Goal: Task Accomplishment & Management: Use online tool/utility

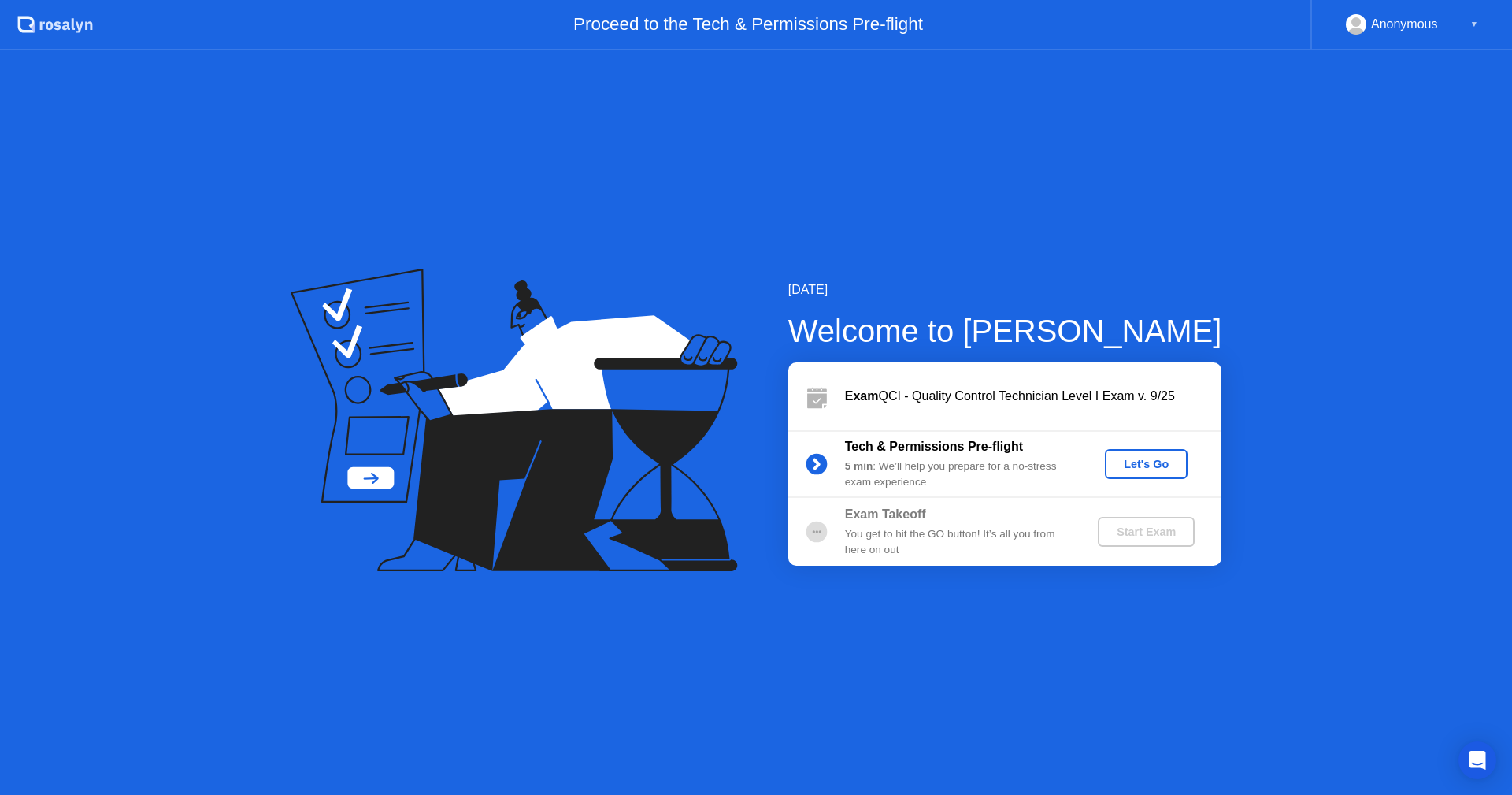
click at [1146, 463] on div "Let's Go" at bounding box center [1146, 464] width 70 height 13
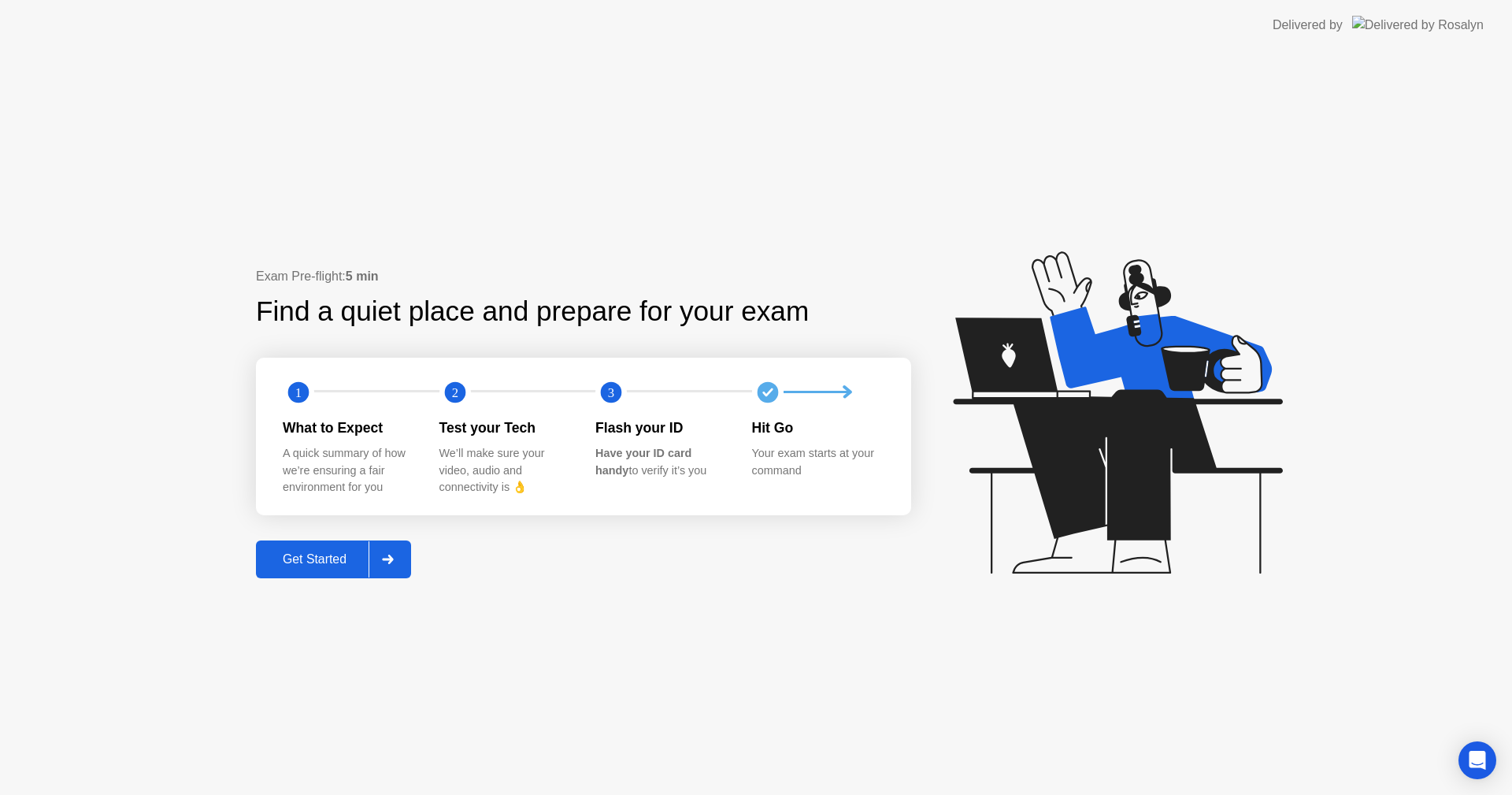
click at [318, 566] on div "Get Started" at bounding box center [314, 559] width 108 height 14
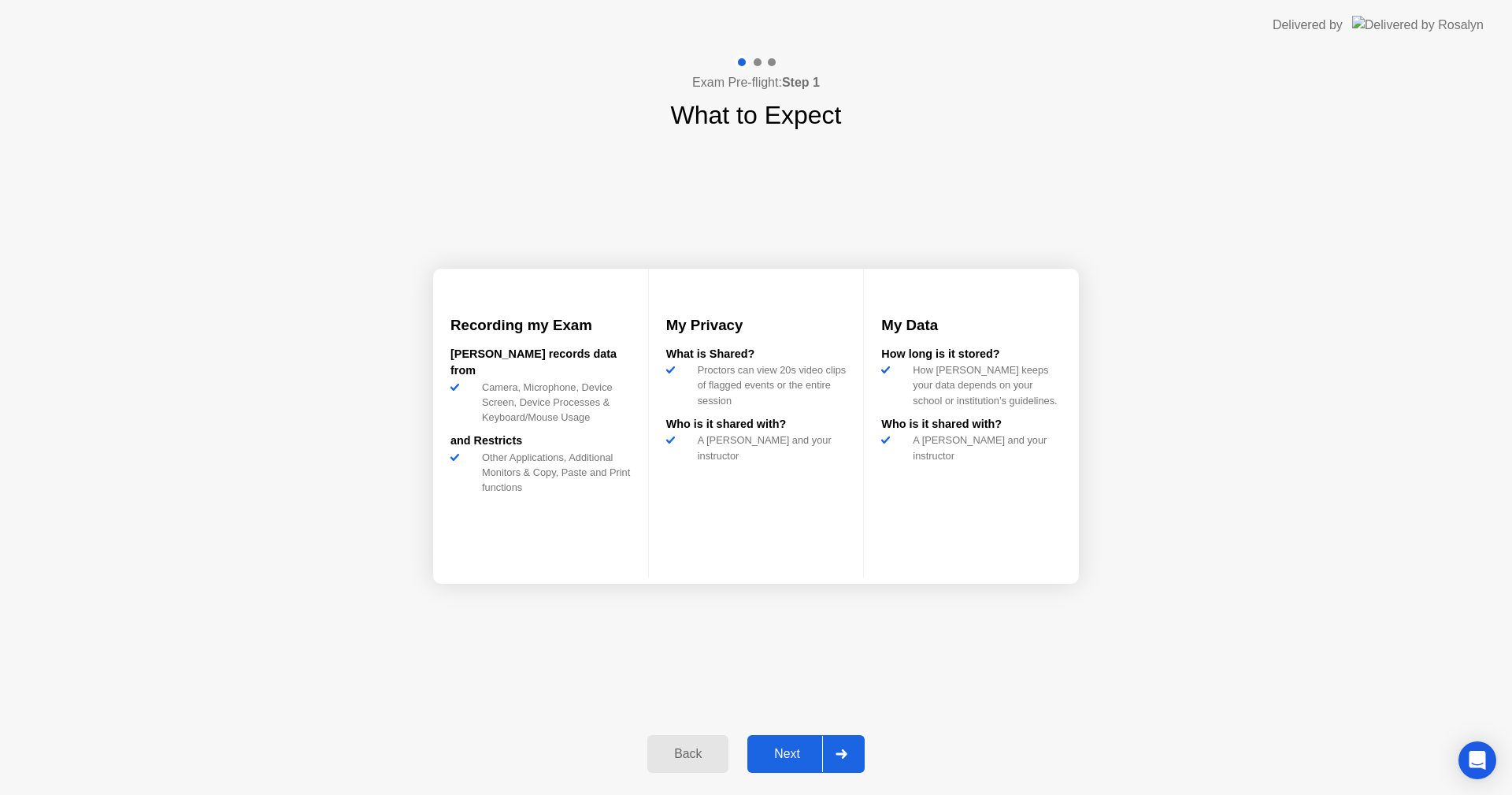
click at [789, 754] on div "Next" at bounding box center [787, 754] width 70 height 14
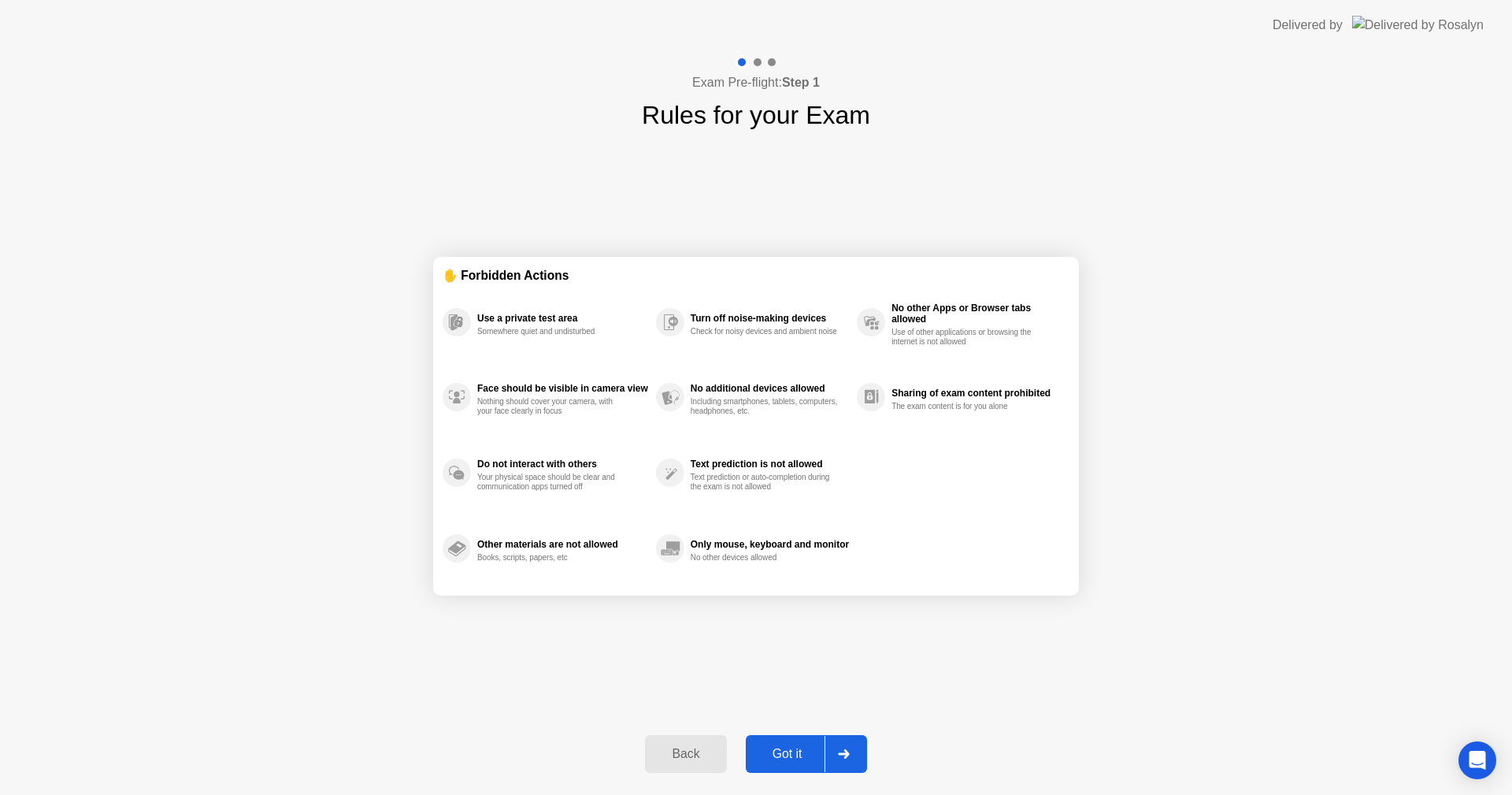
click at [798, 759] on div "Got it" at bounding box center [788, 754] width 74 height 14
select select "**********"
select select "*******"
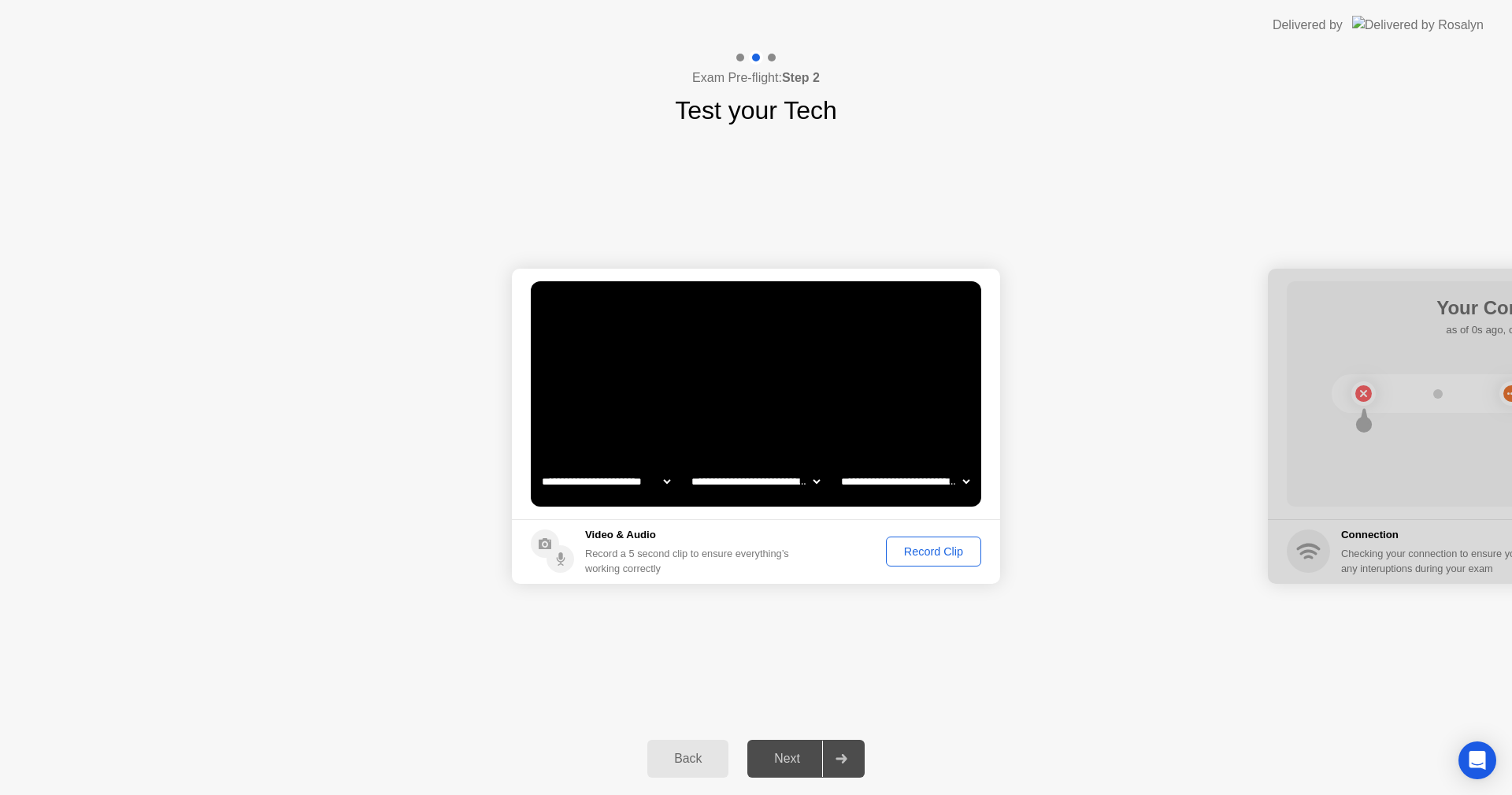
click at [917, 546] on div "Record Clip" at bounding box center [933, 552] width 84 height 13
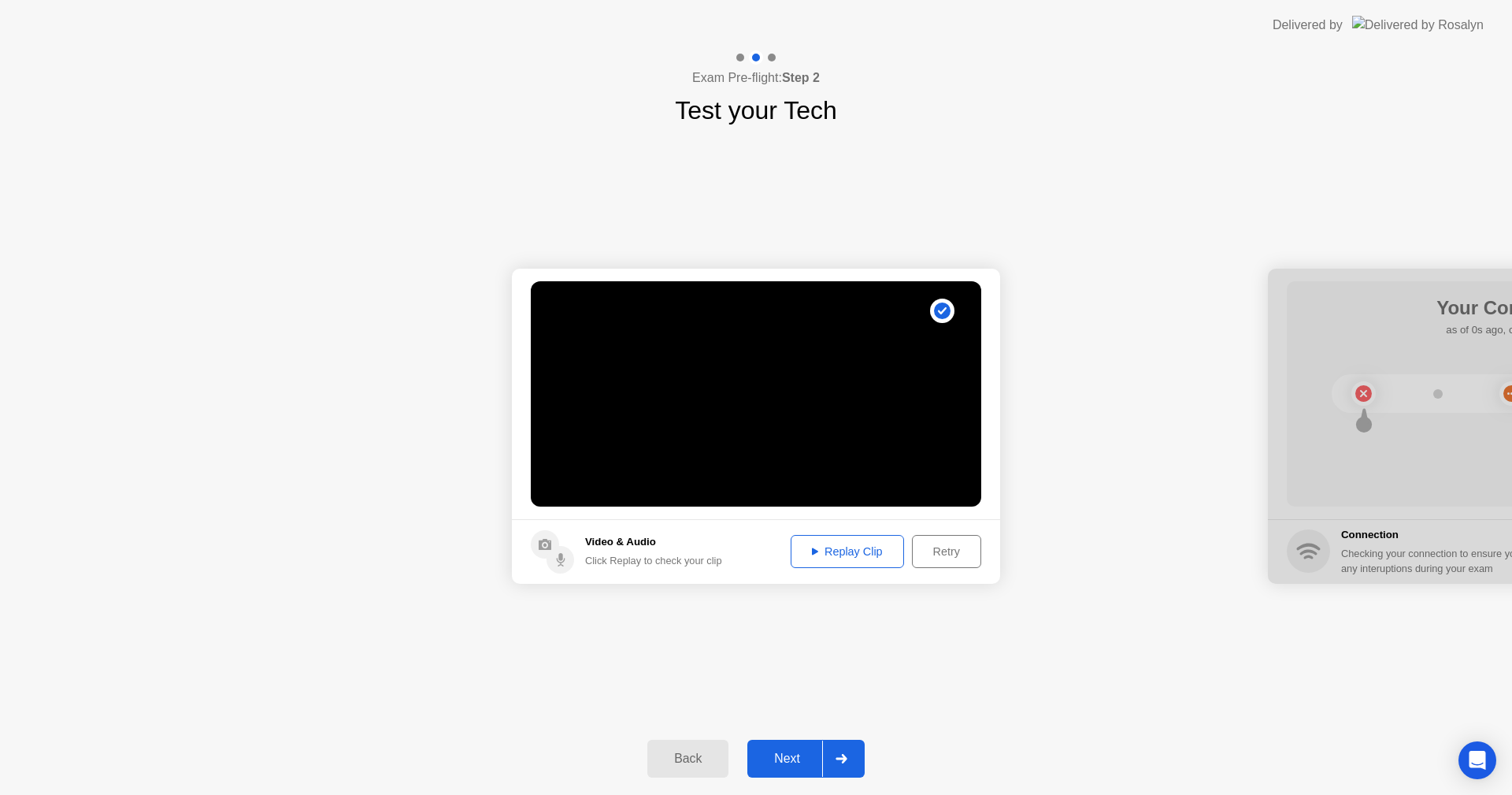
click at [789, 757] on div "Next" at bounding box center [787, 759] width 70 height 14
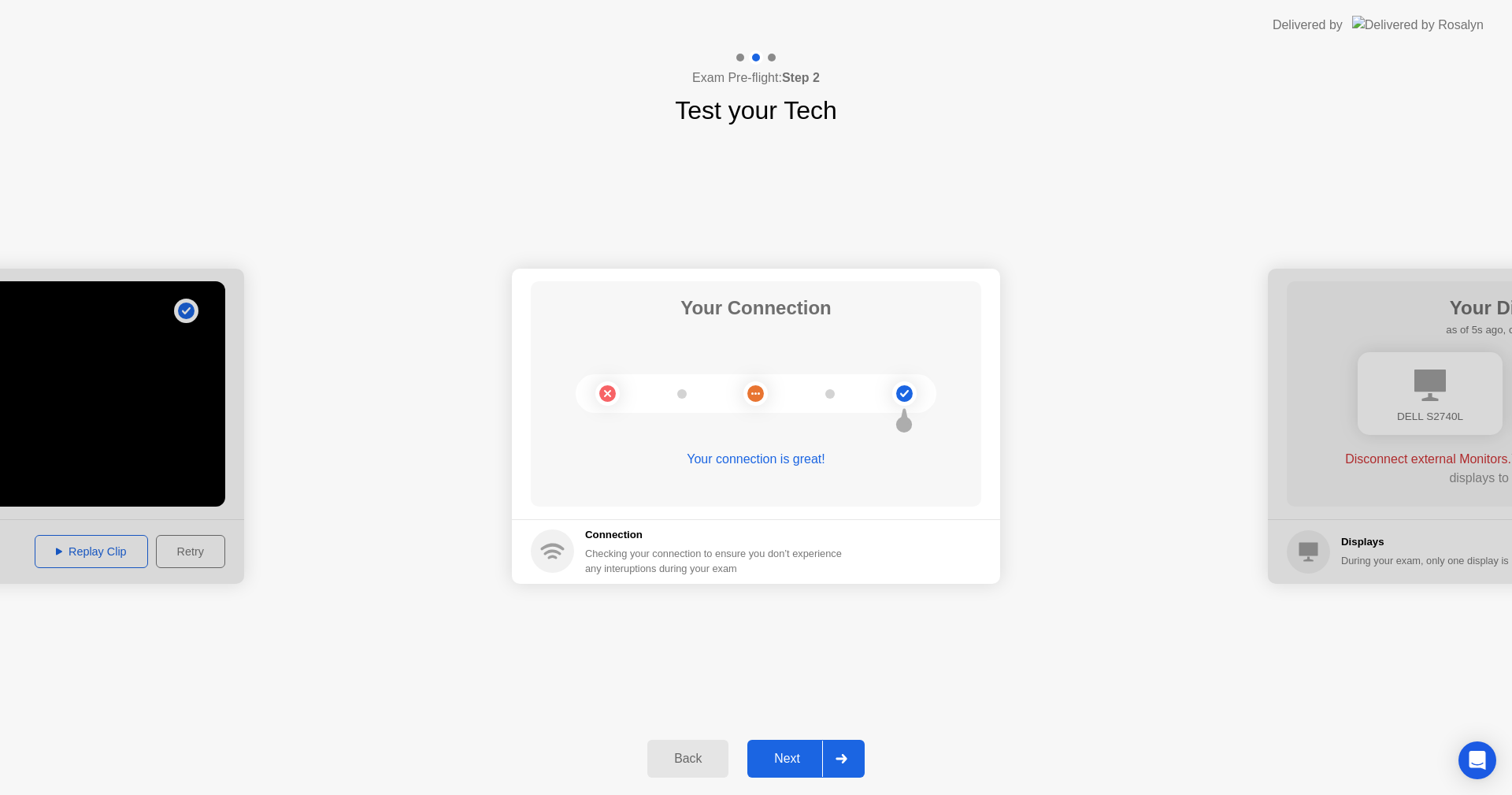
click at [790, 760] on div "Next" at bounding box center [787, 759] width 70 height 14
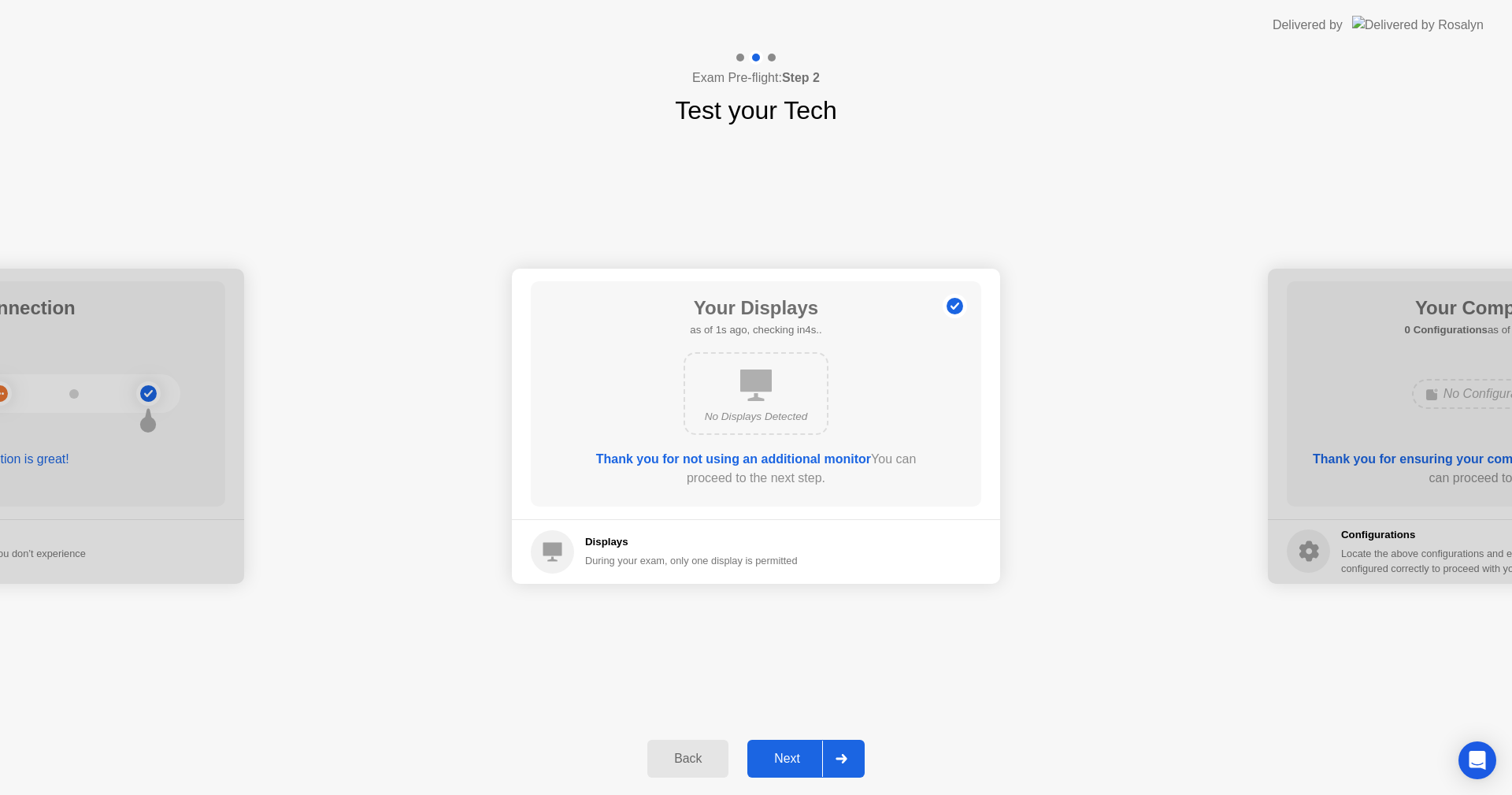
click at [777, 756] on div "Next" at bounding box center [787, 759] width 70 height 14
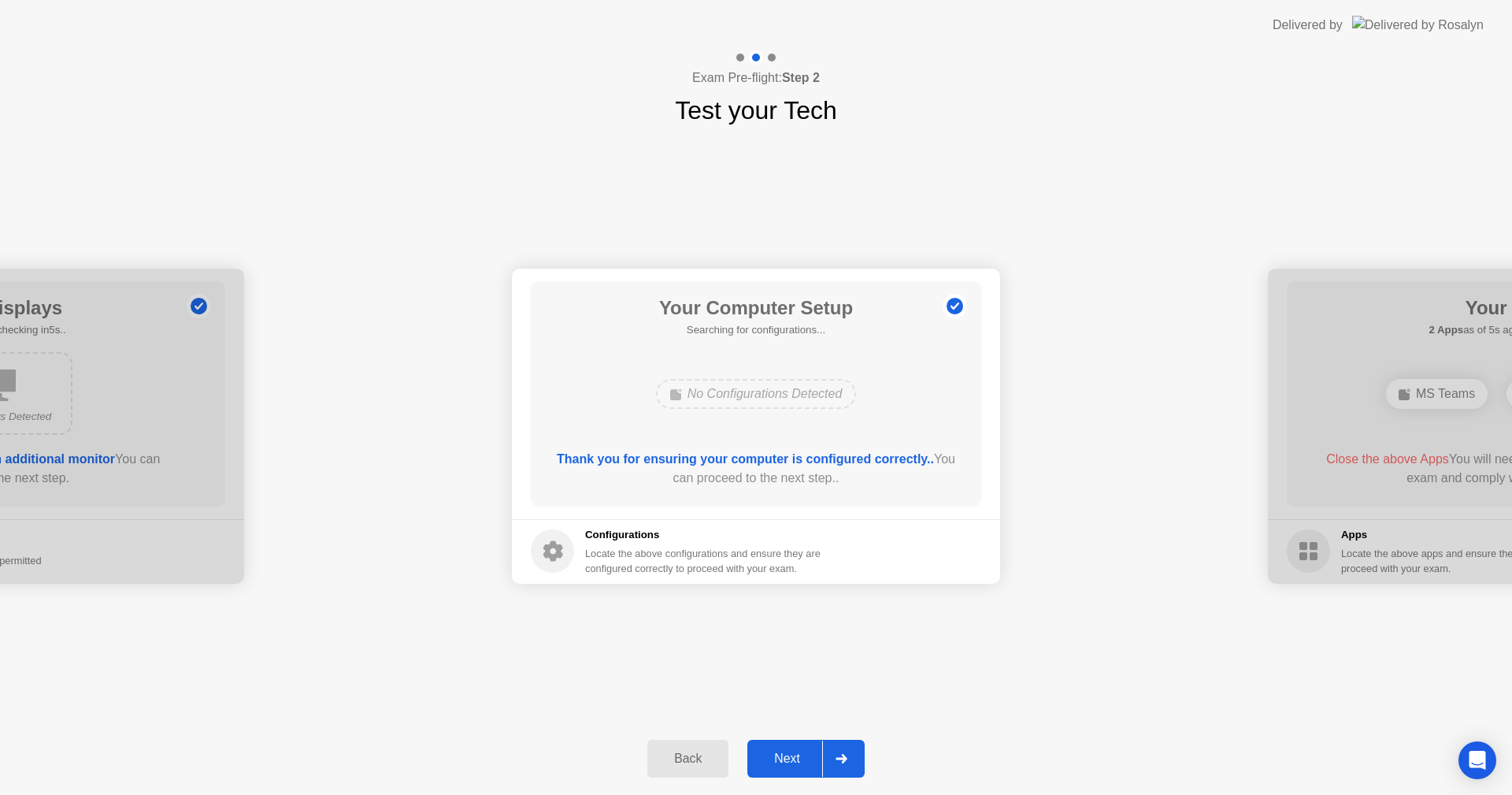
click at [790, 756] on div "Next" at bounding box center [787, 759] width 70 height 14
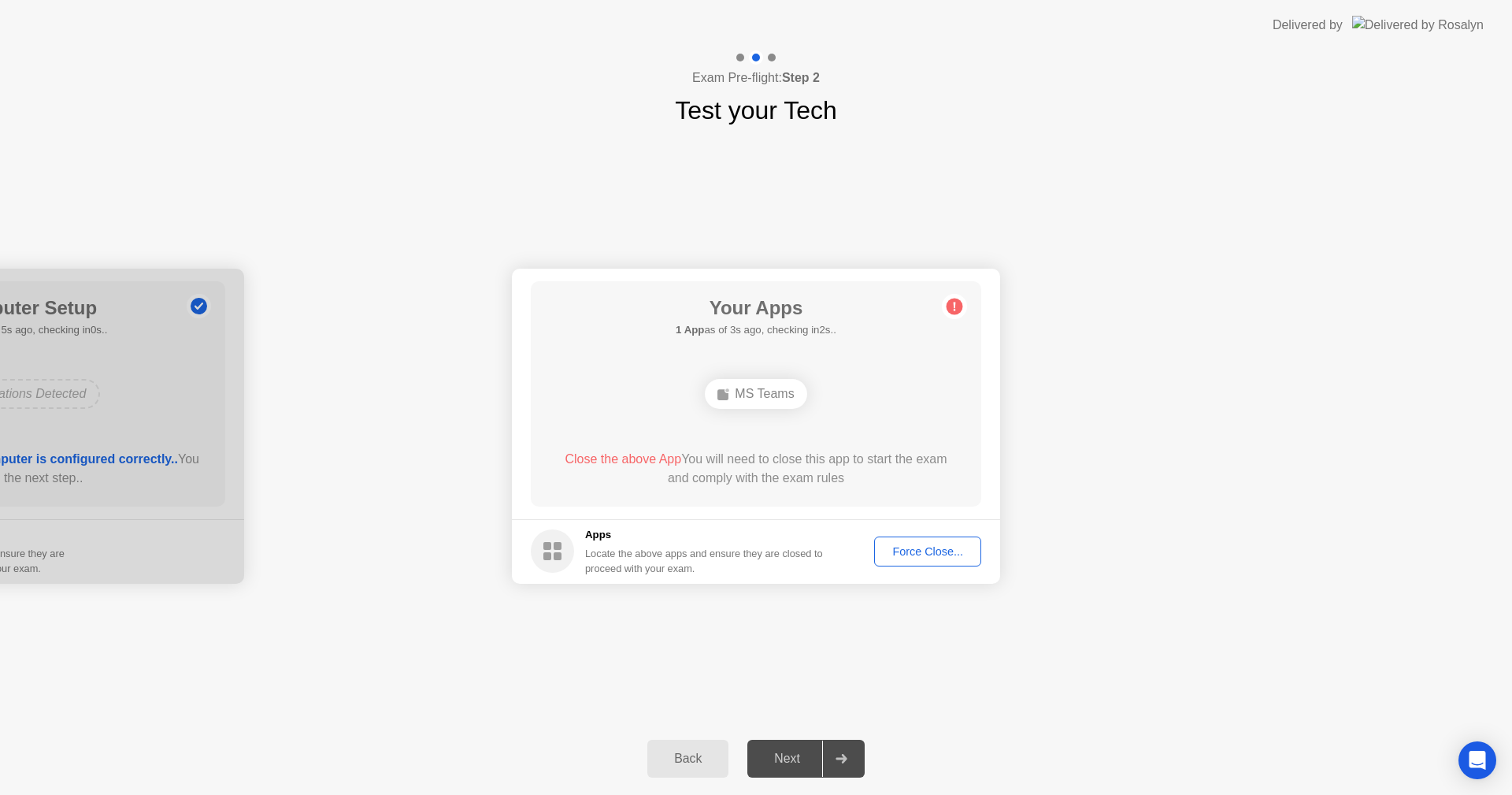
click at [738, 393] on div "MS Teams" at bounding box center [755, 394] width 101 height 30
click at [949, 549] on div "Force Close..." at bounding box center [927, 552] width 96 height 13
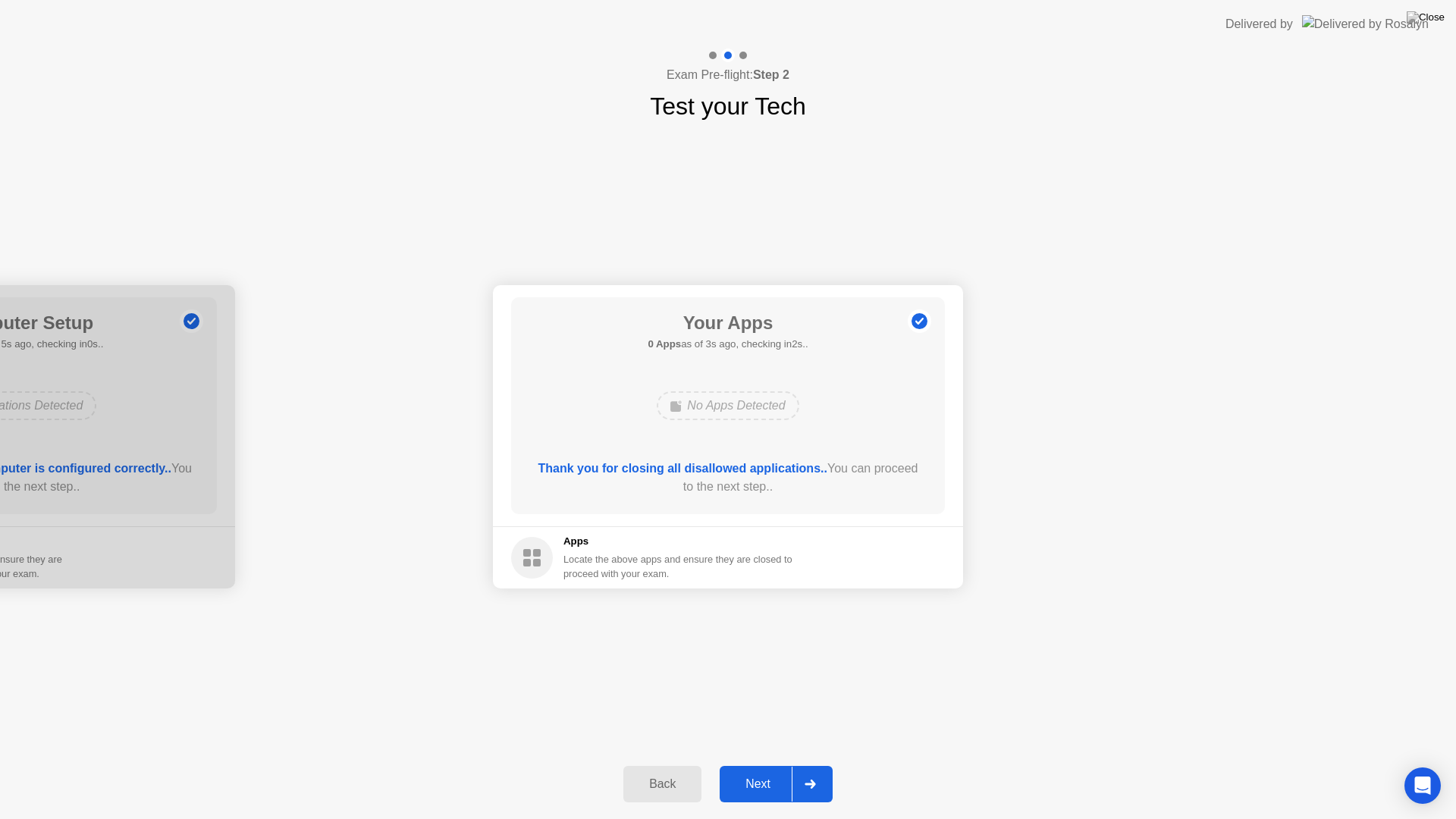
click at [745, 764] on div "Next" at bounding box center [758, 784] width 68 height 13
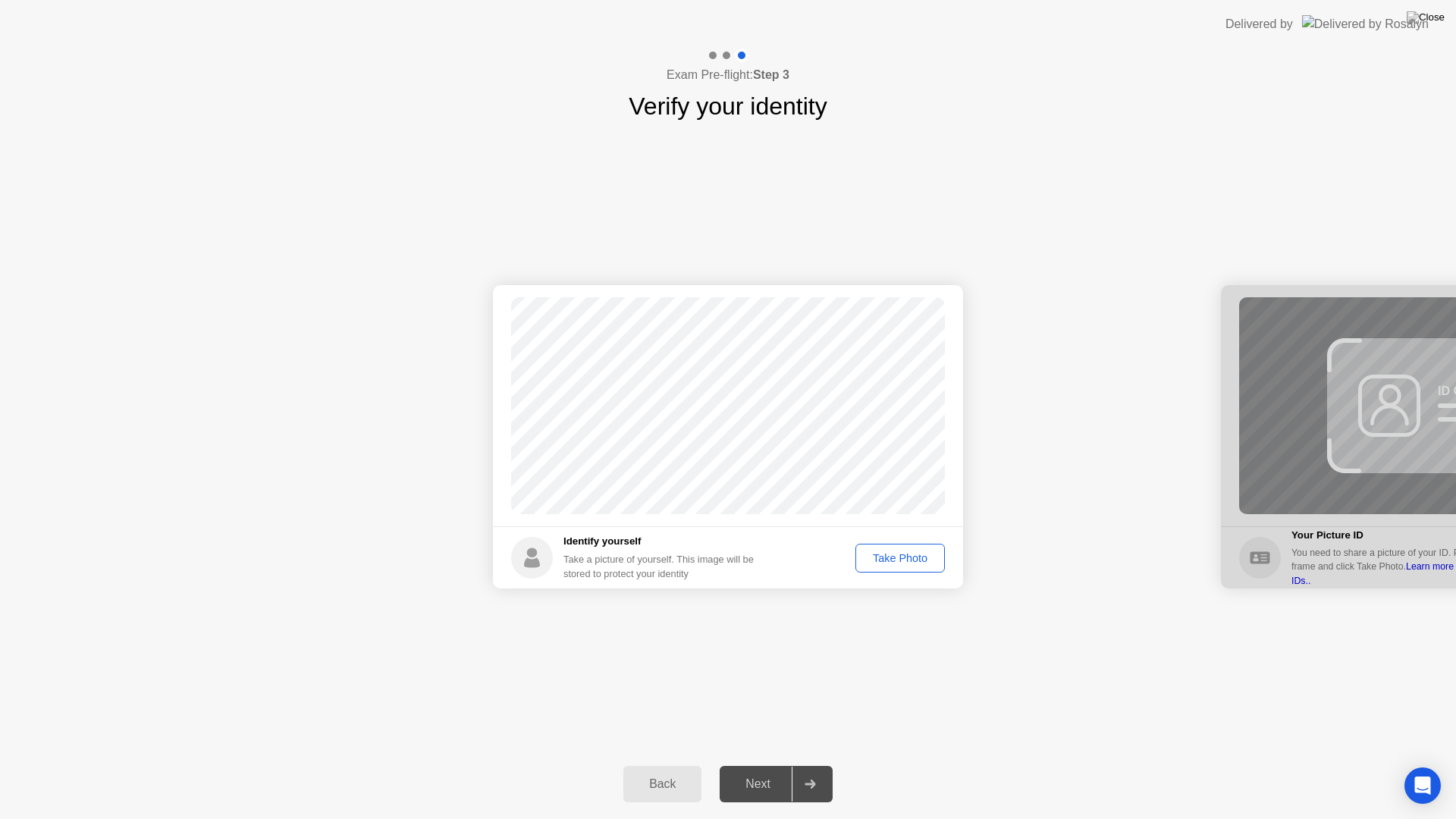
click at [891, 559] on div "Take Photo" at bounding box center [900, 557] width 79 height 12
click at [906, 559] on div "Retake" at bounding box center [909, 557] width 59 height 12
click at [895, 555] on div "Take Photo" at bounding box center [900, 557] width 79 height 12
click at [752, 764] on div "Next" at bounding box center [758, 784] width 68 height 13
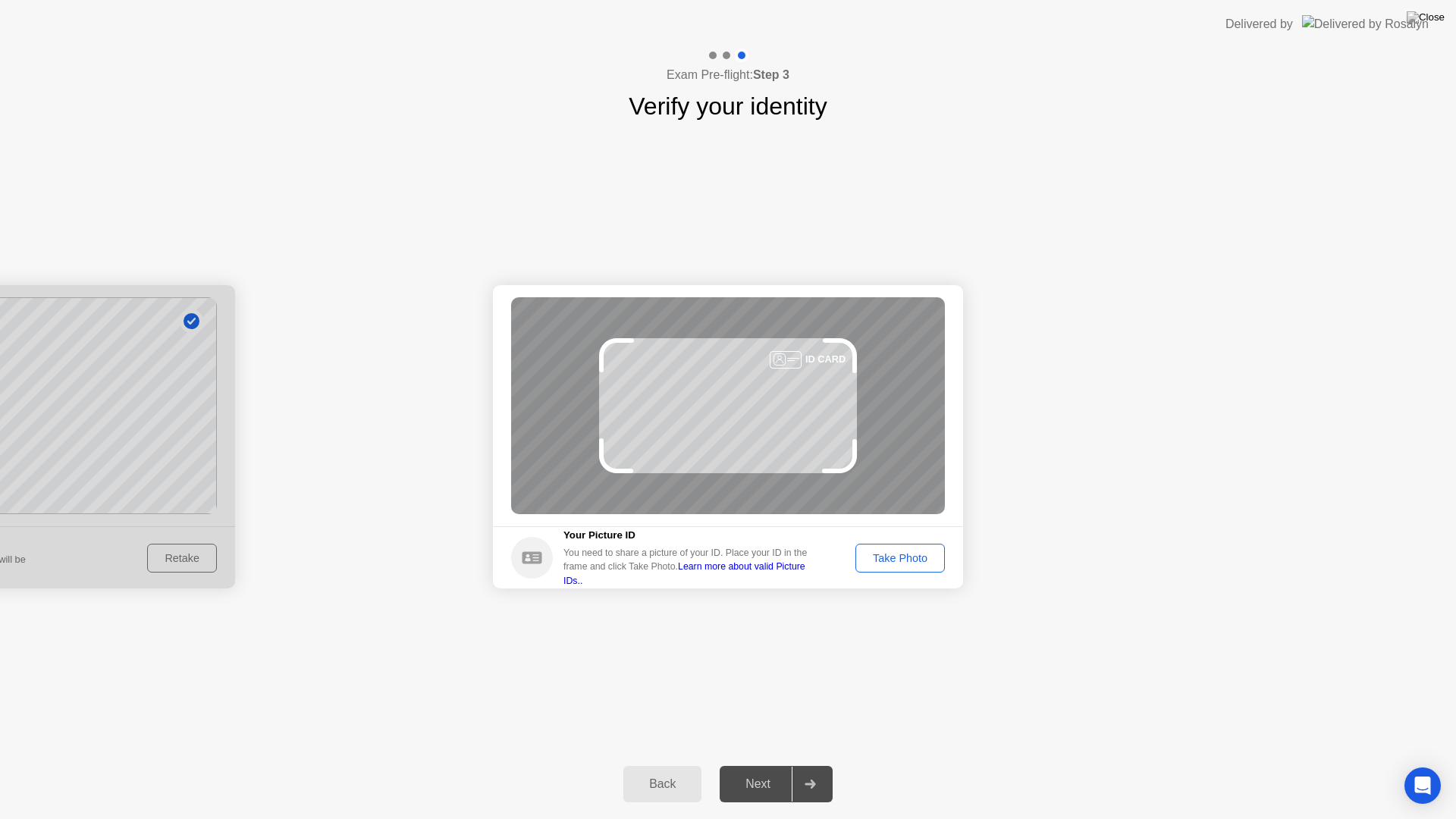
click at [891, 567] on button "Take Photo" at bounding box center [899, 557] width 89 height 29
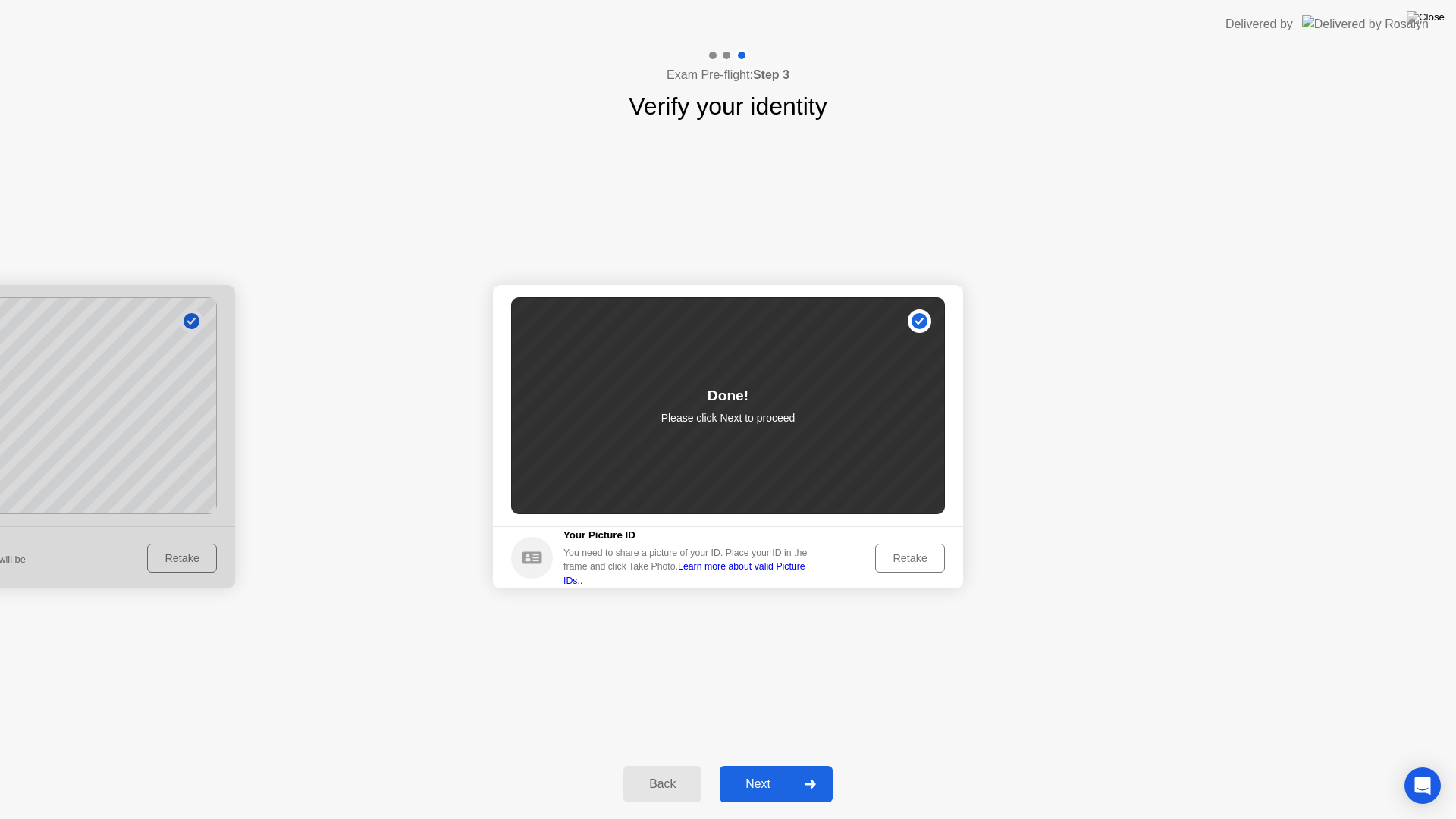
click at [750, 764] on div "Next" at bounding box center [758, 784] width 68 height 13
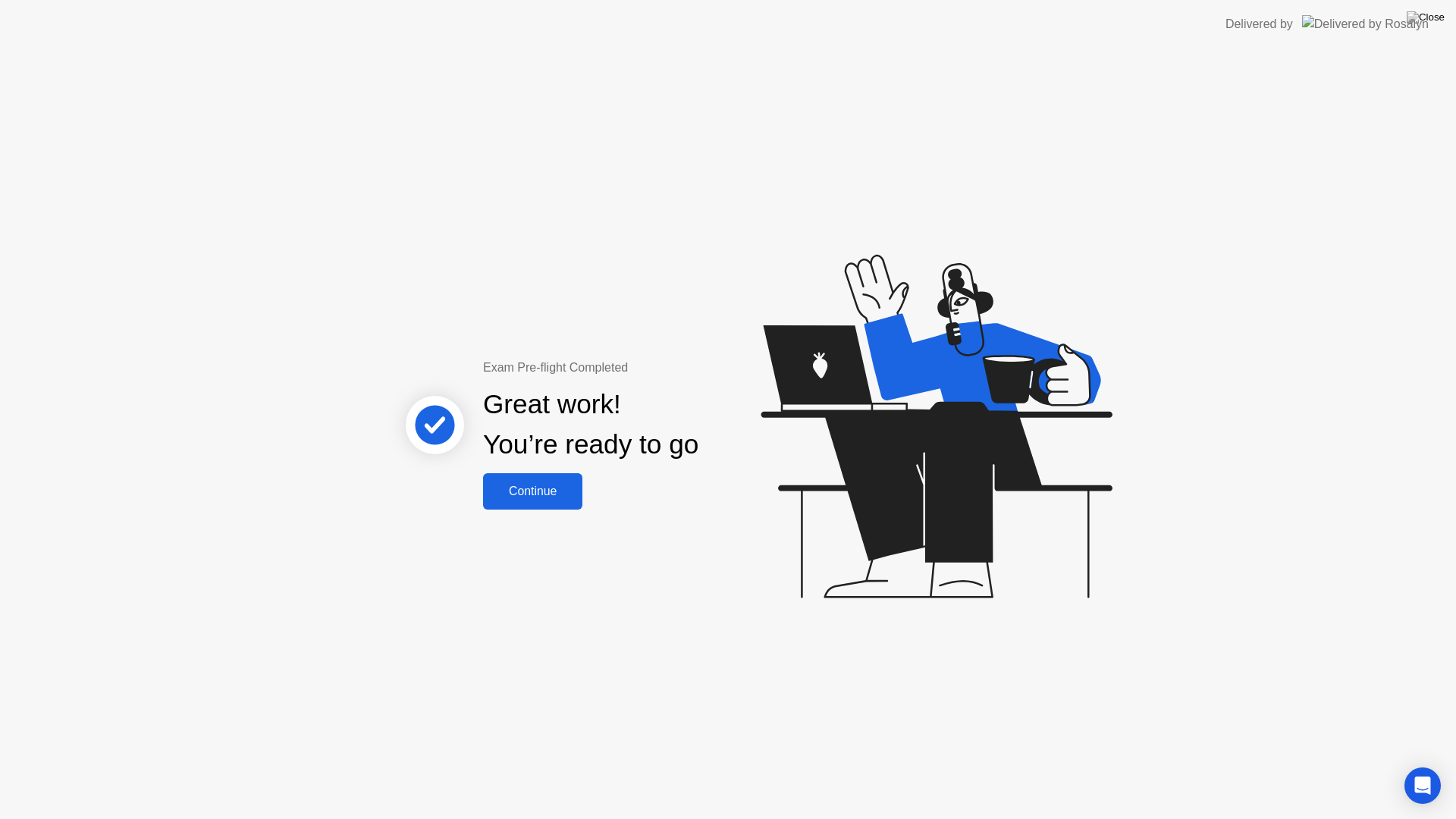
click at [534, 491] on div "Continue" at bounding box center [533, 491] width 90 height 13
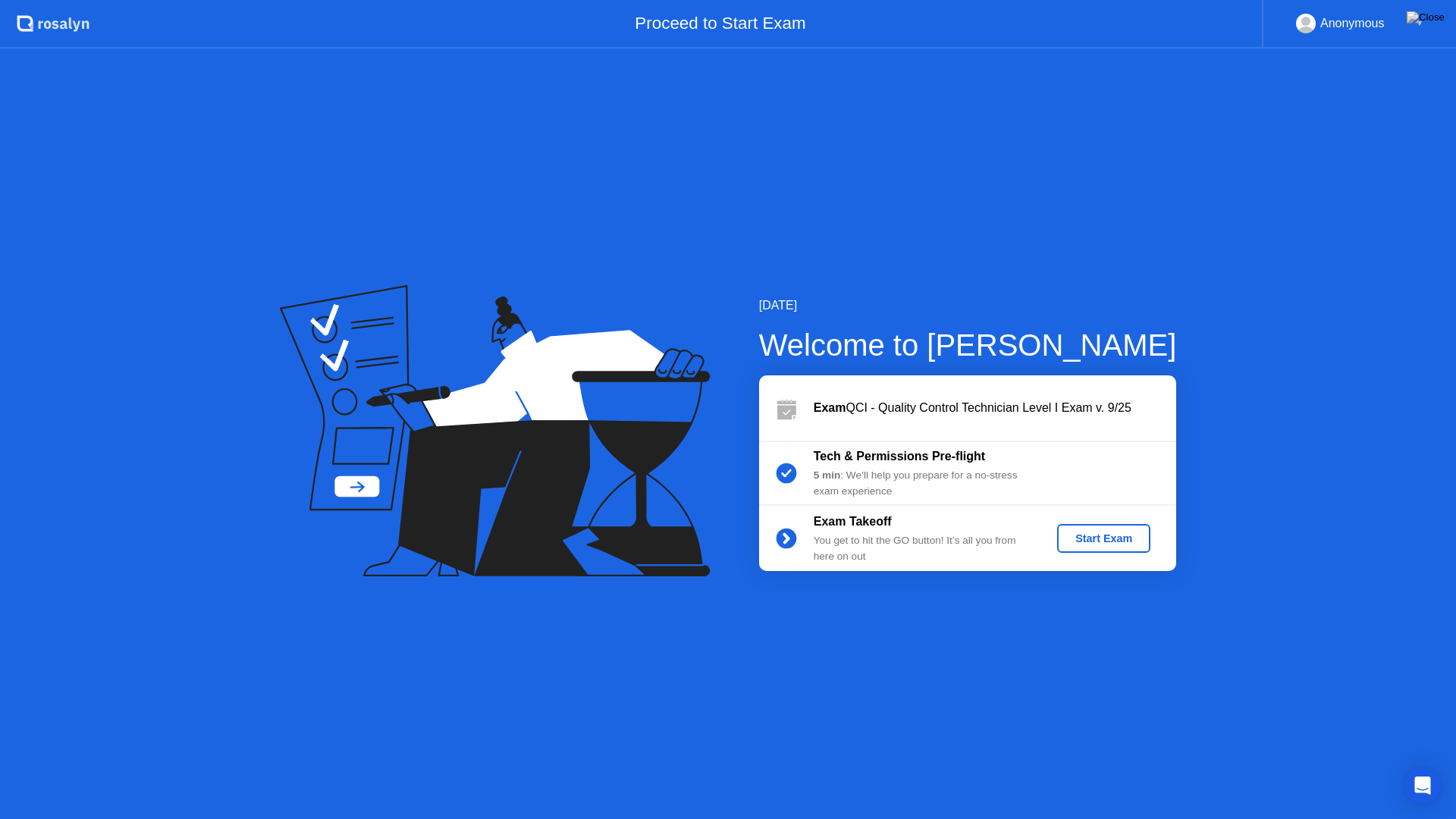
click at [1103, 535] on div "Start Exam" at bounding box center [1103, 538] width 81 height 12
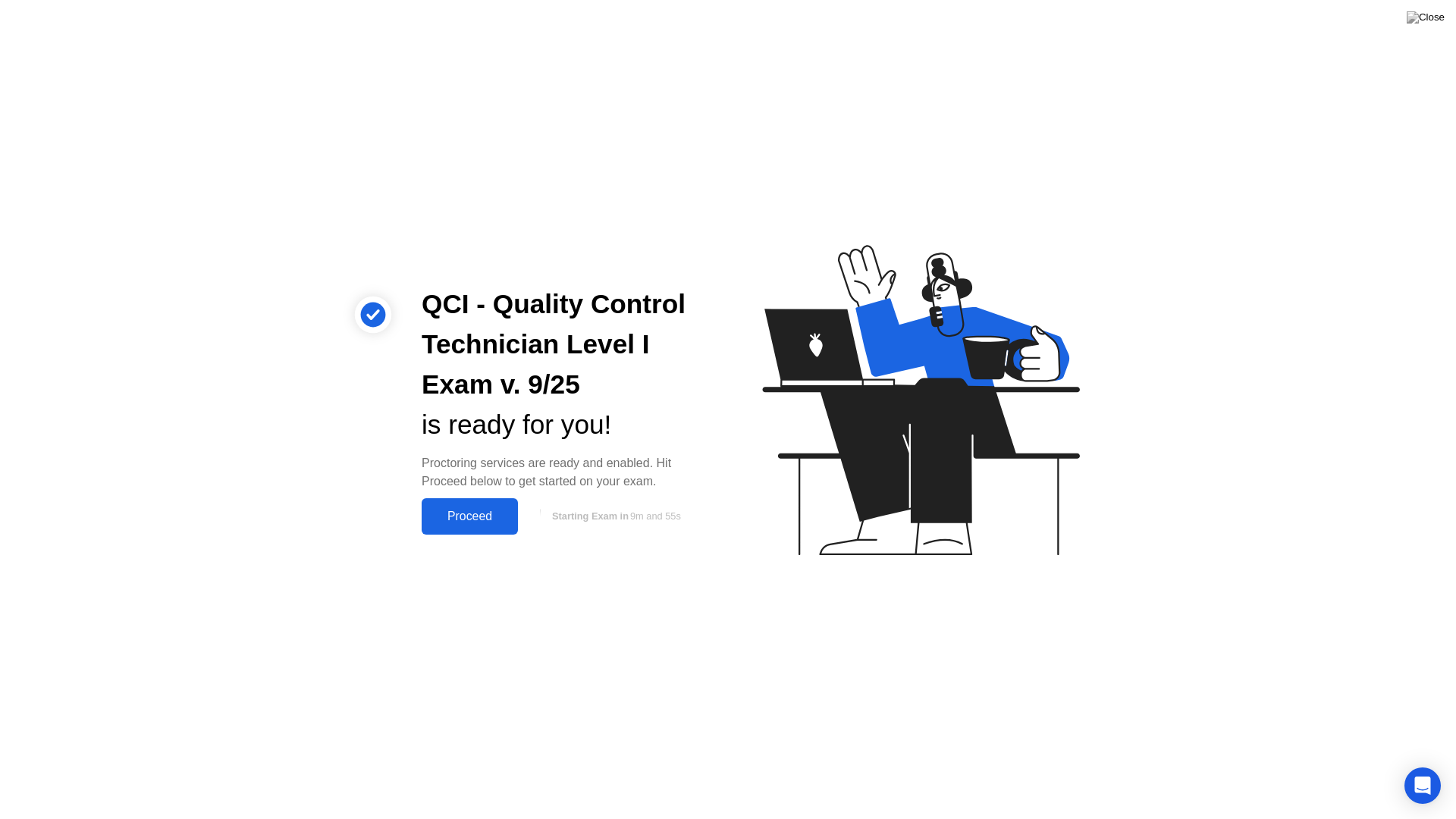
click at [458, 512] on div "Proceed" at bounding box center [469, 516] width 88 height 13
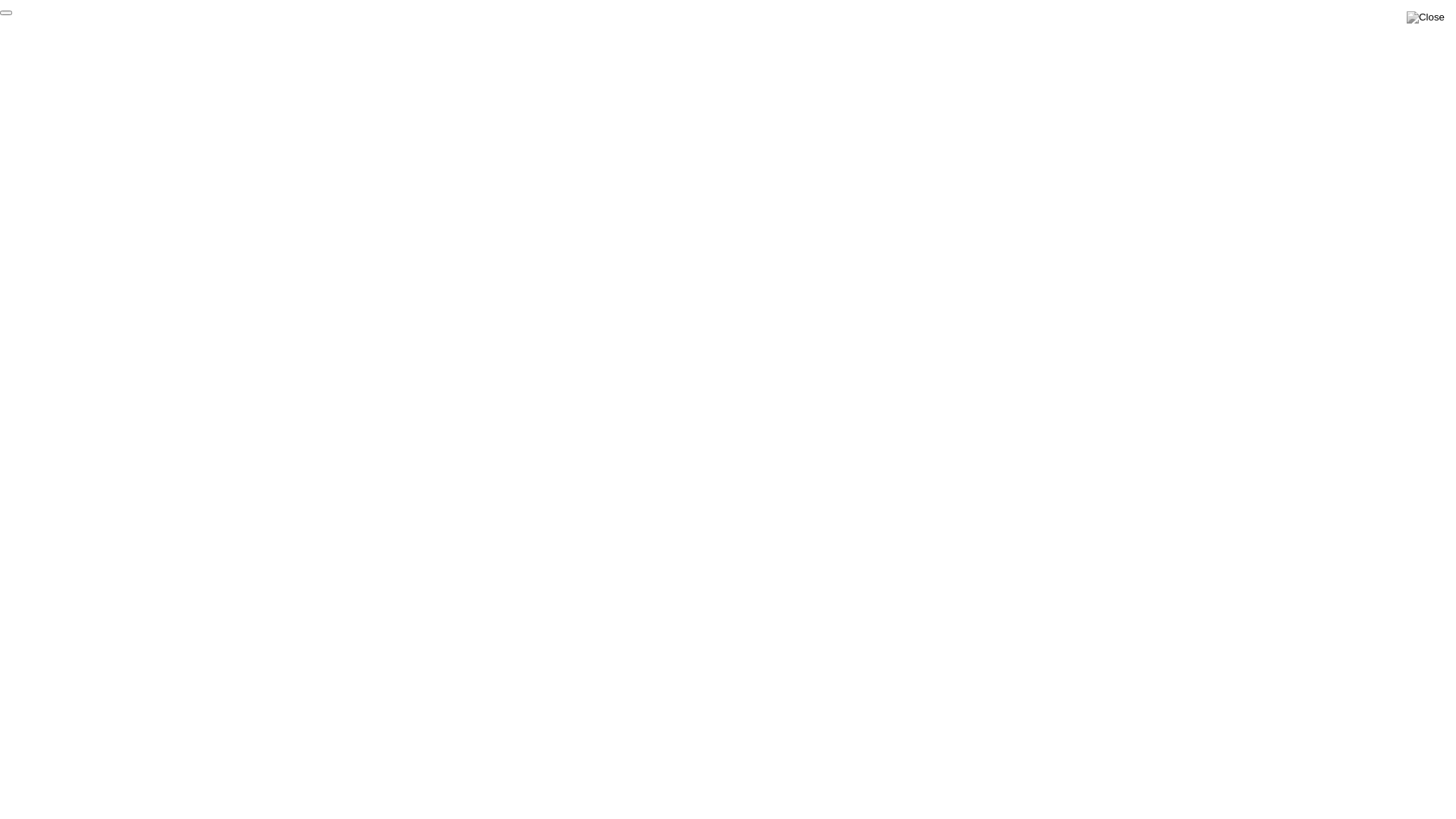
click div "End Proctoring Session"
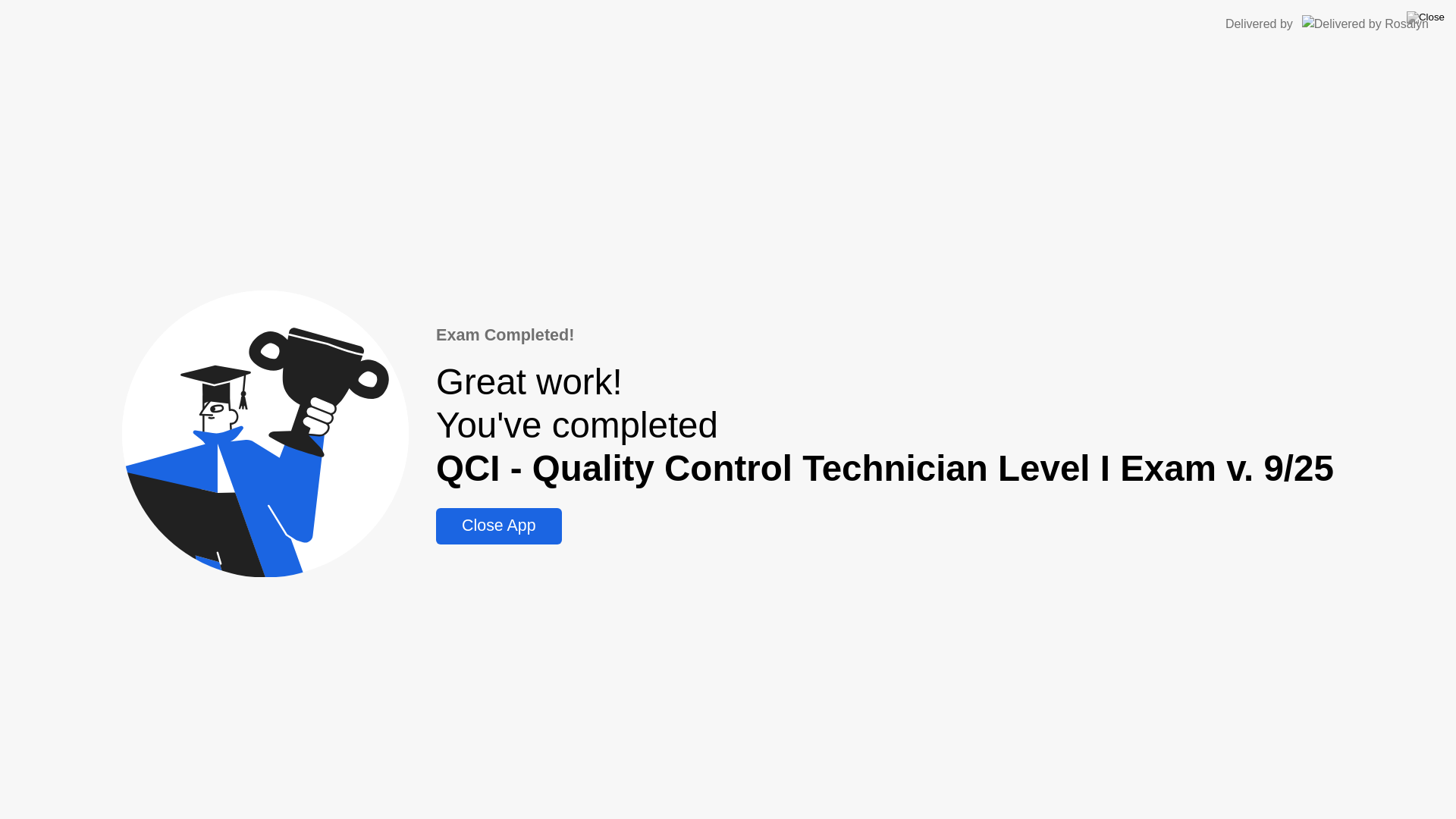
click at [520, 529] on div "Close App" at bounding box center [498, 526] width 116 height 19
